Goal: Find specific page/section: Find specific page/section

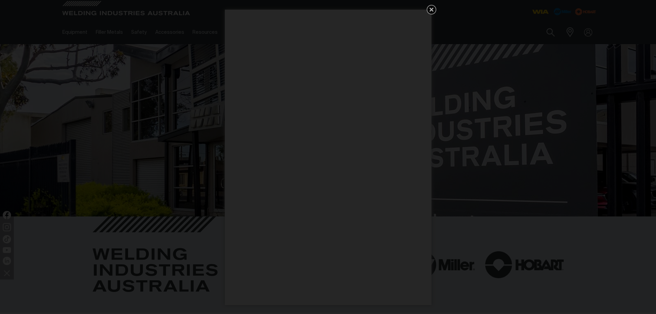
click at [435, 7] on icon "Get 5 WIA Welding Guides Free!" at bounding box center [431, 10] width 8 height 8
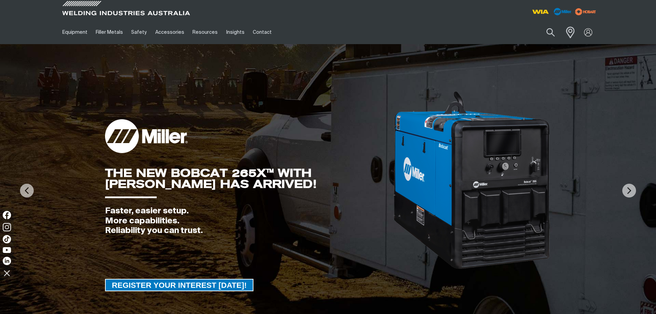
click at [571, 28] on span at bounding box center [568, 32] width 15 height 14
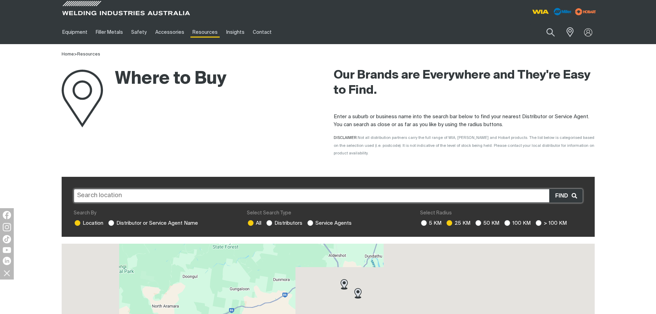
click at [163, 189] on input "text" at bounding box center [328, 196] width 509 height 14
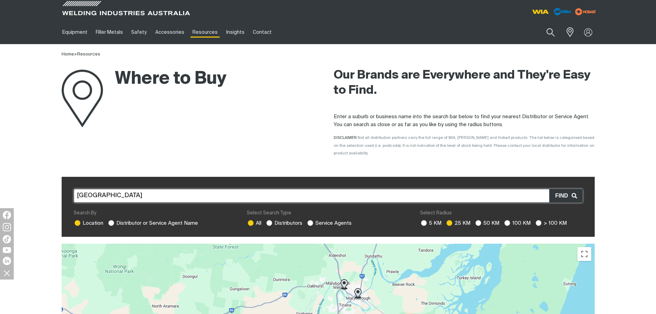
type input "[GEOGRAPHIC_DATA]"
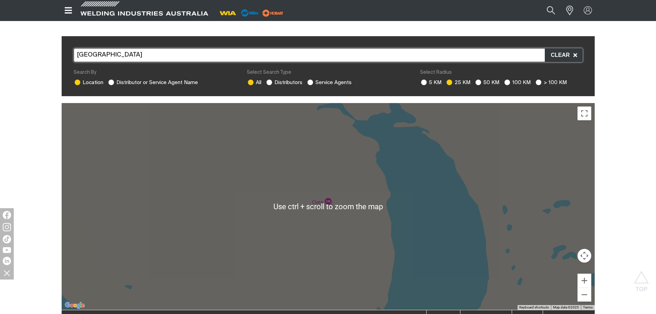
scroll to position [138, 0]
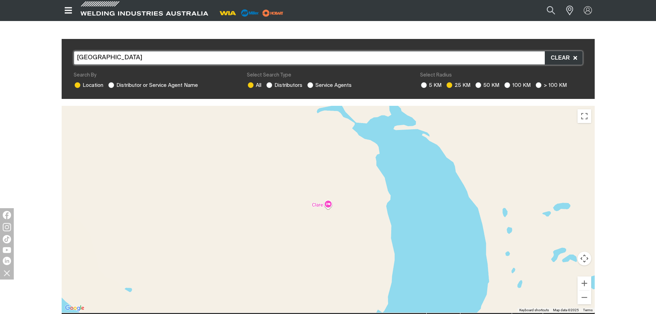
click at [227, 182] on div at bounding box center [328, 209] width 533 height 207
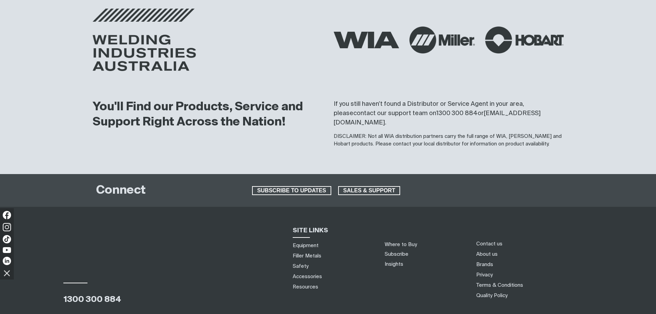
scroll to position [723, 0]
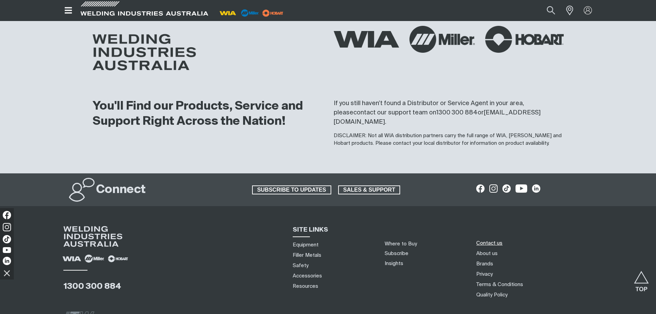
click at [484, 239] on link "Contact us" at bounding box center [489, 242] width 26 height 7
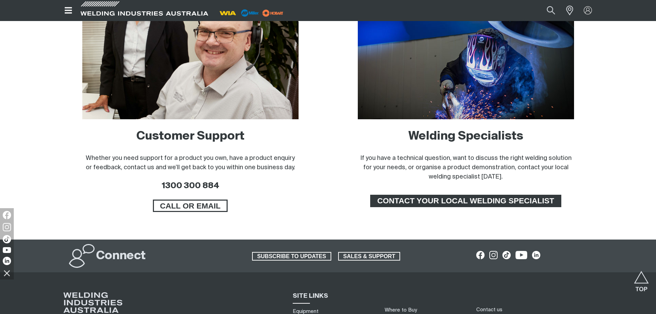
scroll to position [482, 0]
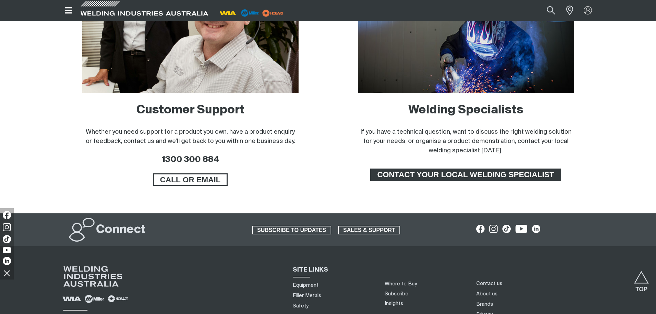
click at [413, 178] on span "CONTACT YOUR LOCAL WELDING SPECIALIST" at bounding box center [465, 174] width 189 height 12
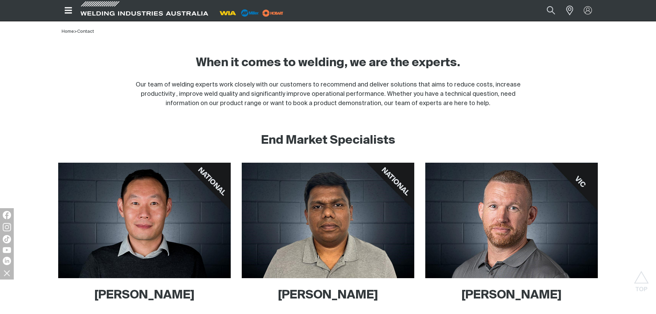
scroll to position [34, 0]
